Goal: Information Seeking & Learning: Learn about a topic

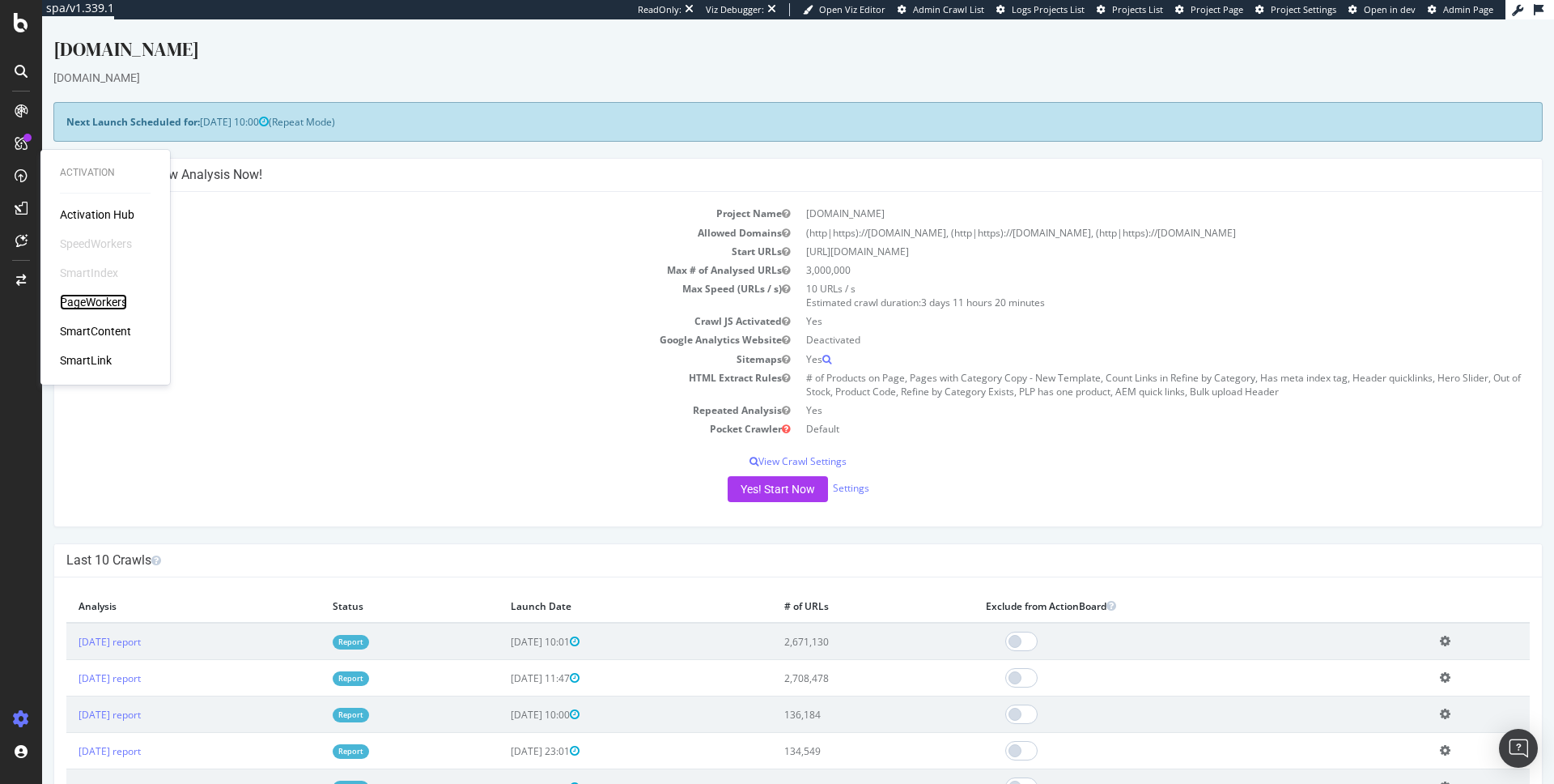
click at [103, 297] on div "PageWorkers" at bounding box center [94, 301] width 68 height 16
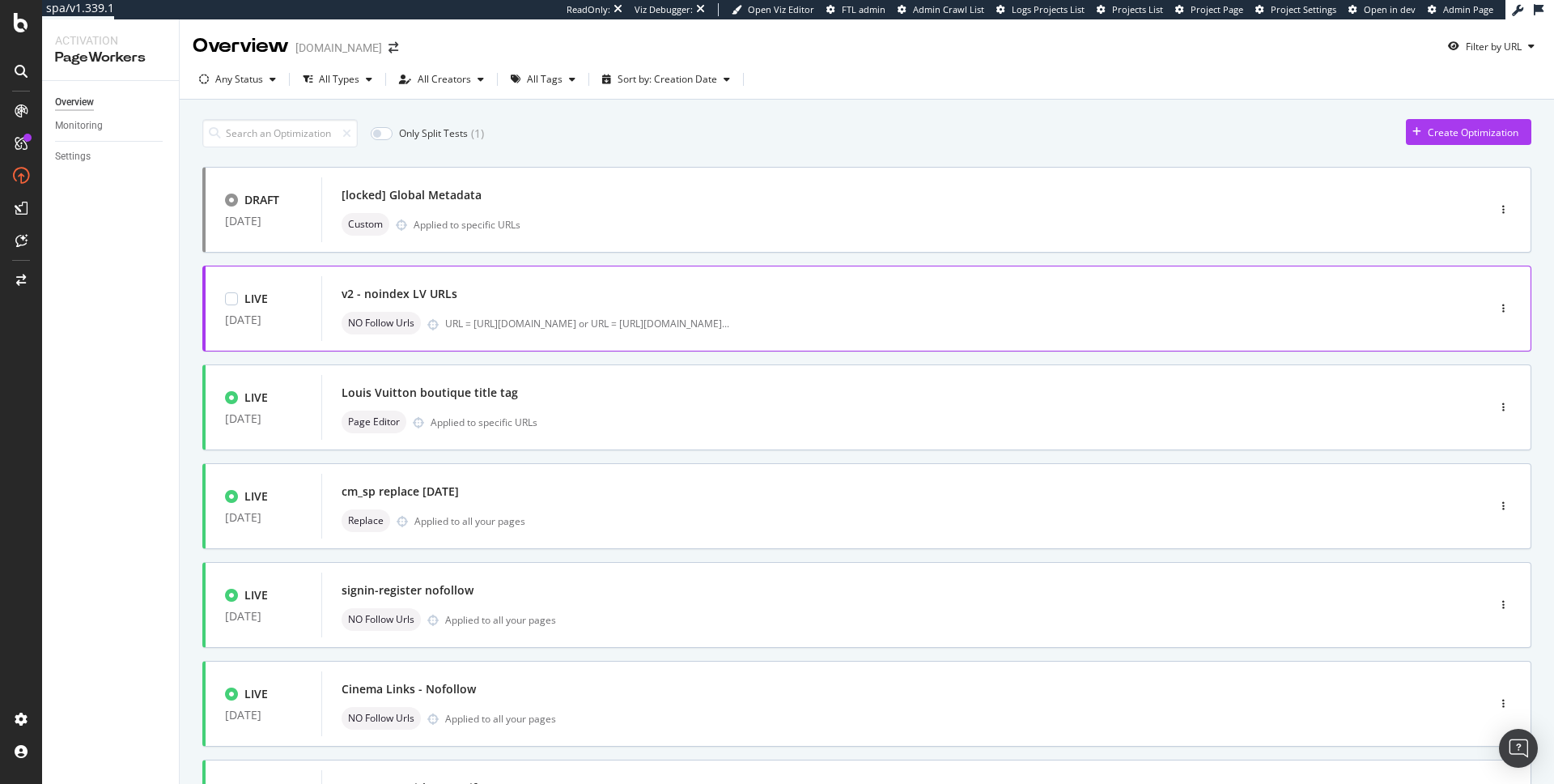
click at [489, 295] on div "v2 - noindex LV URLs" at bounding box center [880, 294] width 1077 height 23
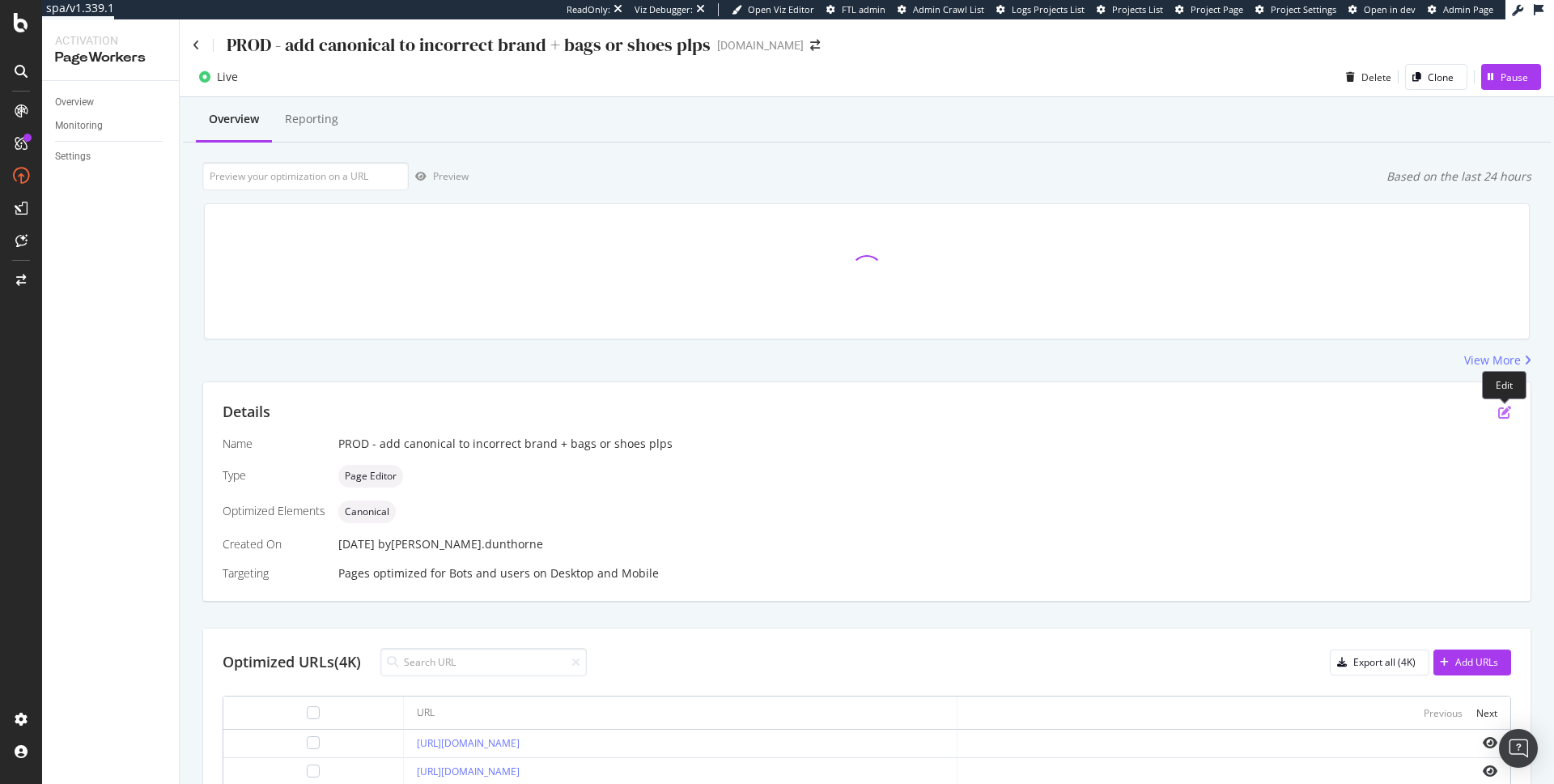
click at [1505, 414] on icon "pen-to-square" at bounding box center [1505, 412] width 13 height 13
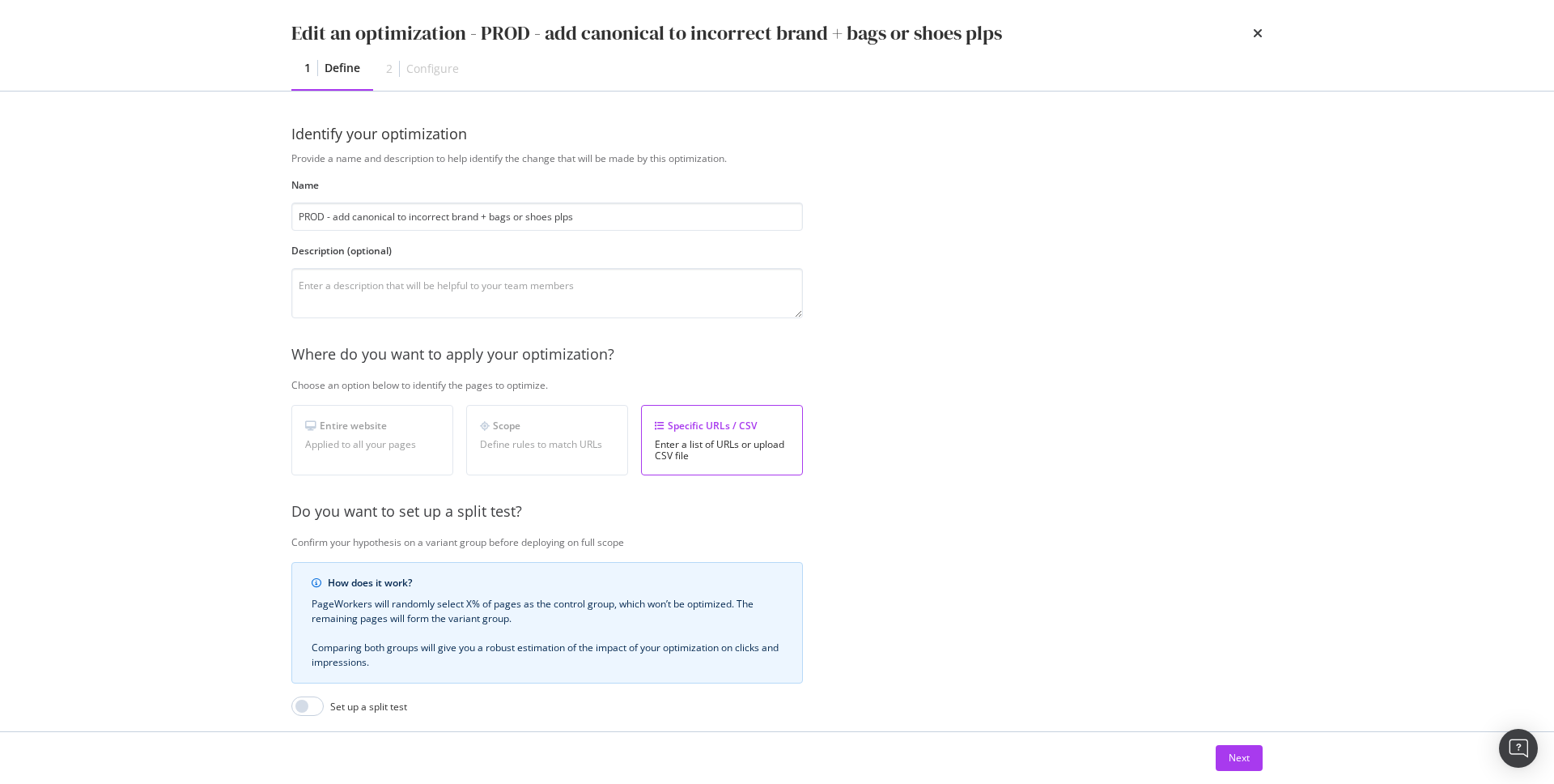
scroll to position [190, 0]
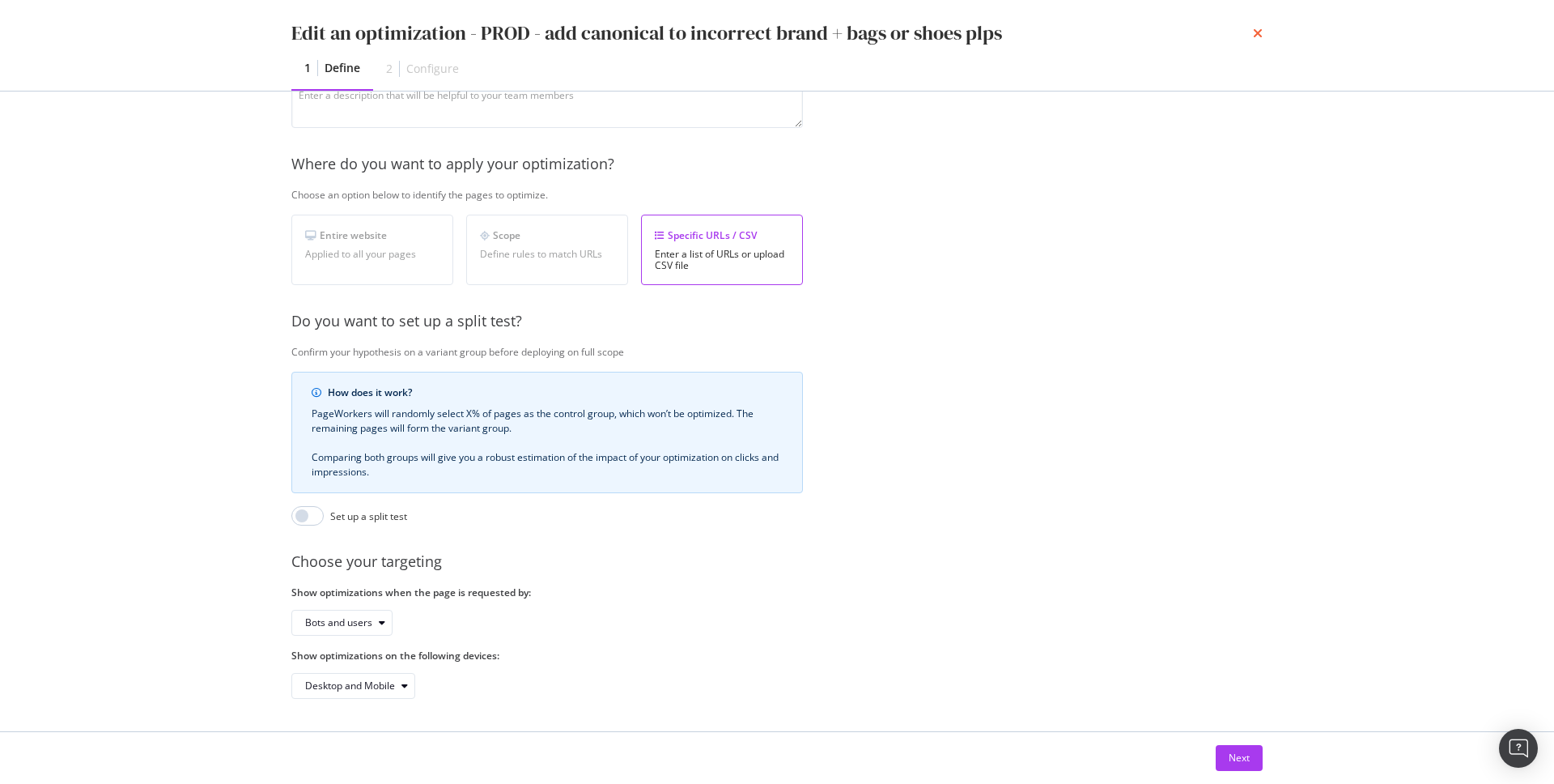
click at [1262, 36] on icon "times" at bounding box center [1258, 33] width 9 height 13
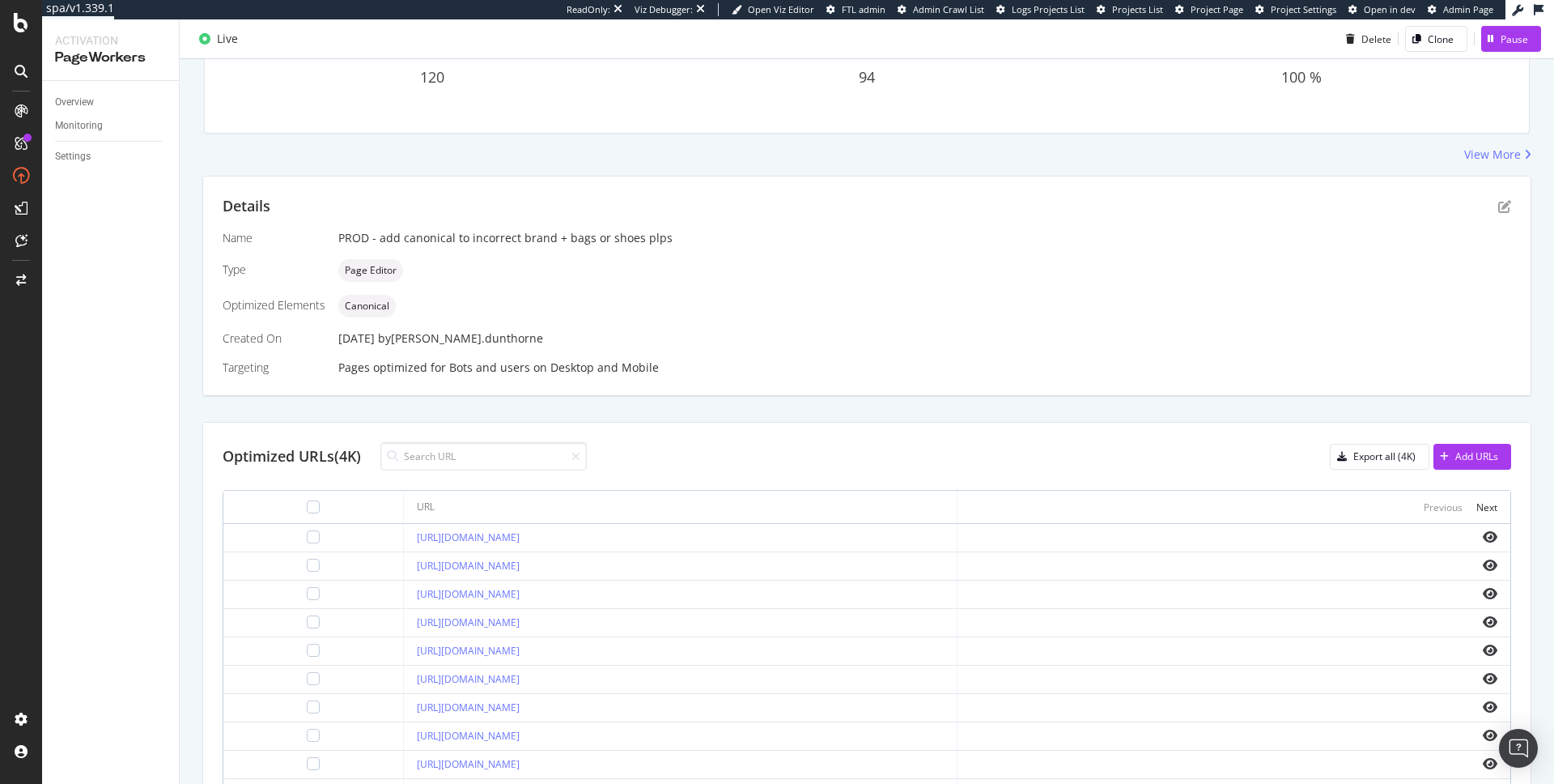
scroll to position [448, 0]
